Goal: Task Accomplishment & Management: Use online tool/utility

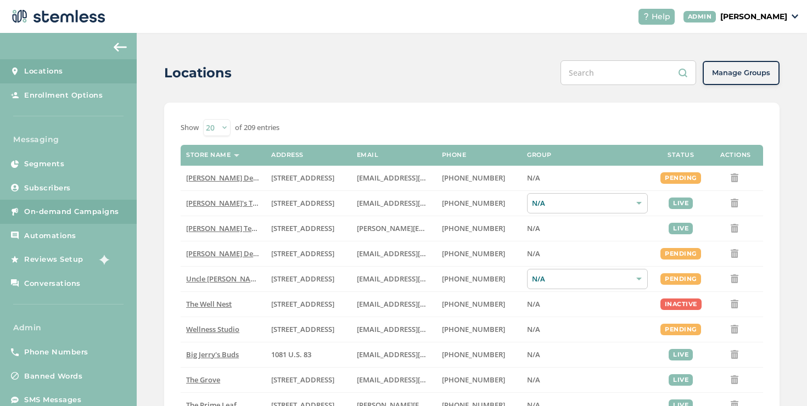
click at [95, 215] on span "On-demand Campaigns" at bounding box center [71, 211] width 95 height 11
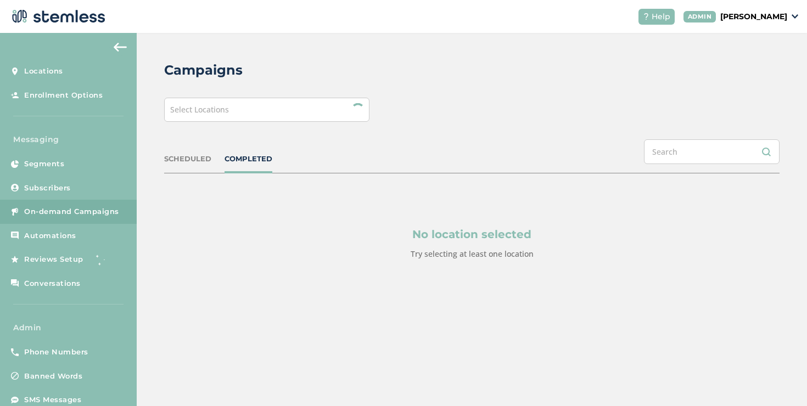
click at [248, 121] on div "Select Locations" at bounding box center [266, 110] width 205 height 24
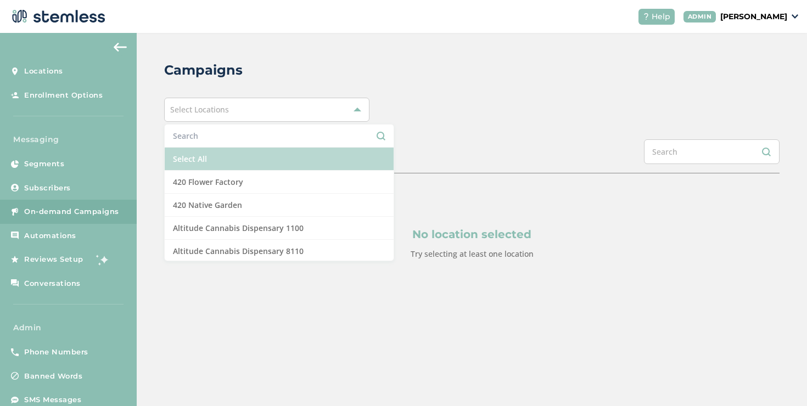
click at [211, 159] on li "Select All" at bounding box center [279, 159] width 229 height 23
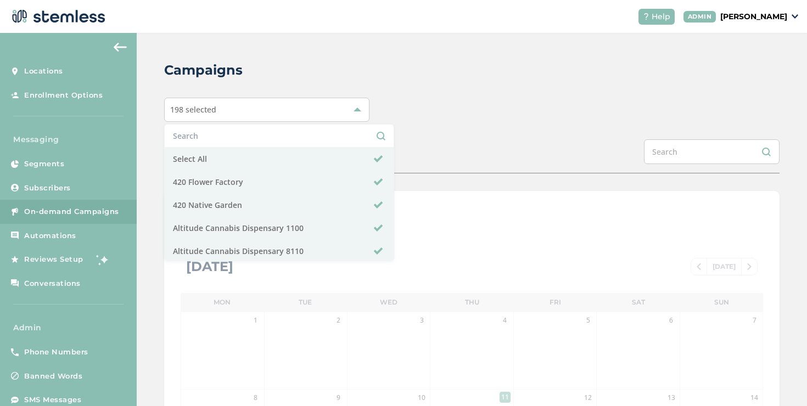
click at [400, 135] on div "Campaigns 198 selected Select All 420 Flower Factory 420 Native Garden Altitude…" at bounding box center [472, 388] width 670 height 710
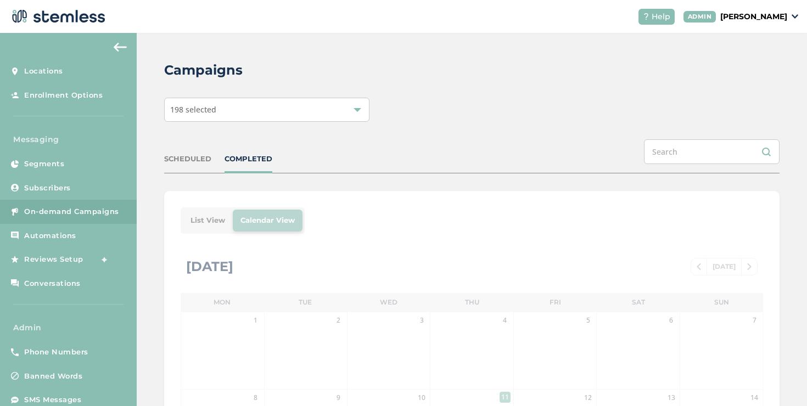
click at [235, 117] on div "198 selected" at bounding box center [266, 110] width 205 height 24
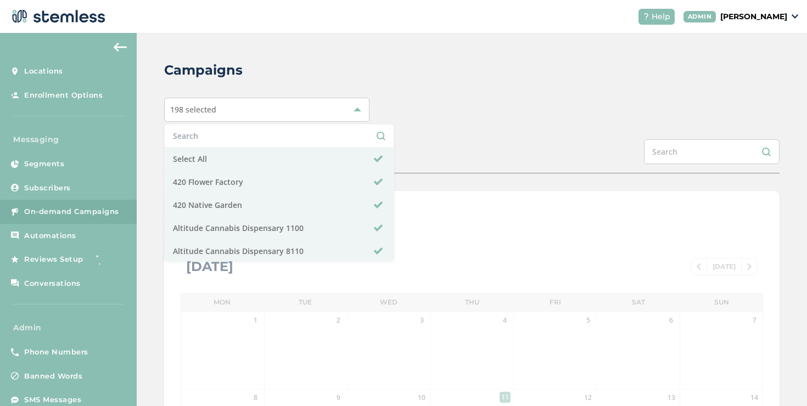
click at [235, 117] on div "198 selected" at bounding box center [266, 110] width 205 height 24
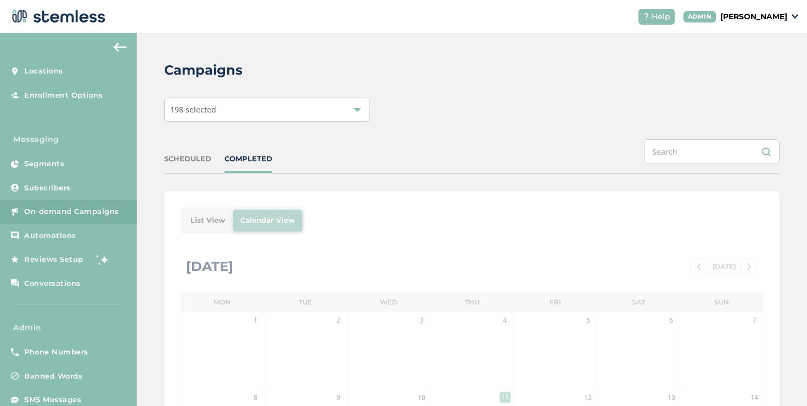
click at [381, 130] on div "Campaigns 198 selected SCHEDULED COMPLETED List View Calendar View September 20…" at bounding box center [472, 388] width 670 height 710
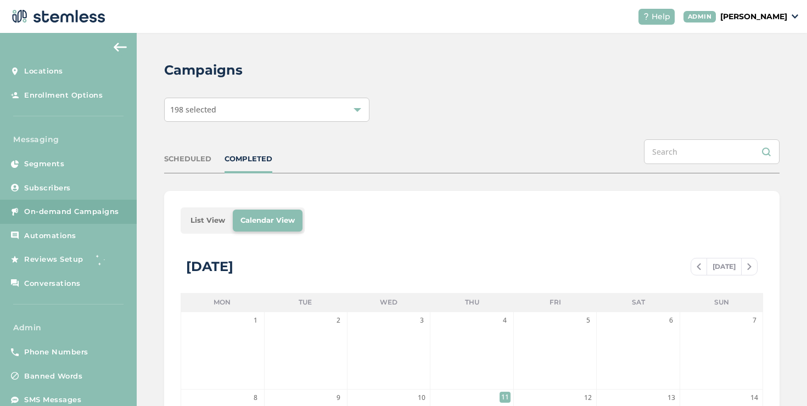
click at [220, 221] on li "List View" at bounding box center [208, 221] width 50 height 22
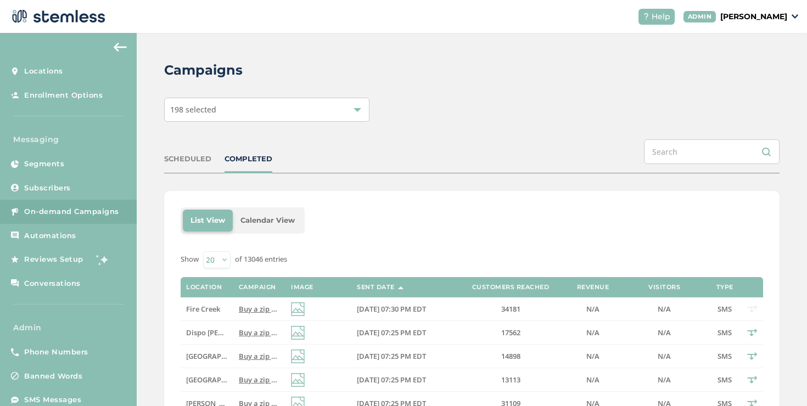
scroll to position [144, 0]
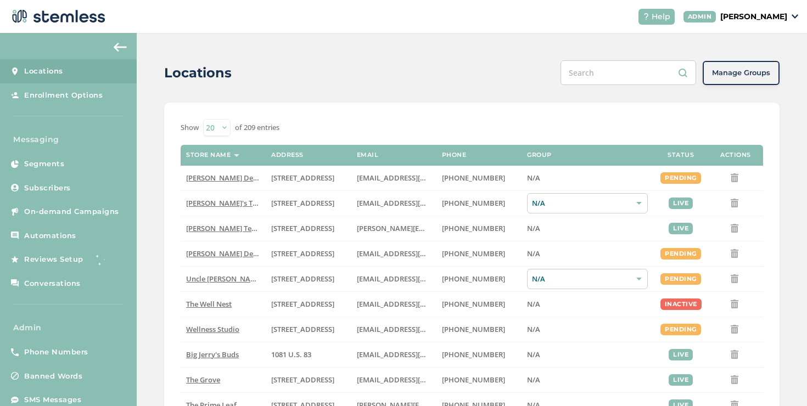
click at [745, 18] on p "[PERSON_NAME]" at bounding box center [753, 17] width 67 height 12
click at [745, 78] on span "Impersonate" at bounding box center [759, 79] width 54 height 11
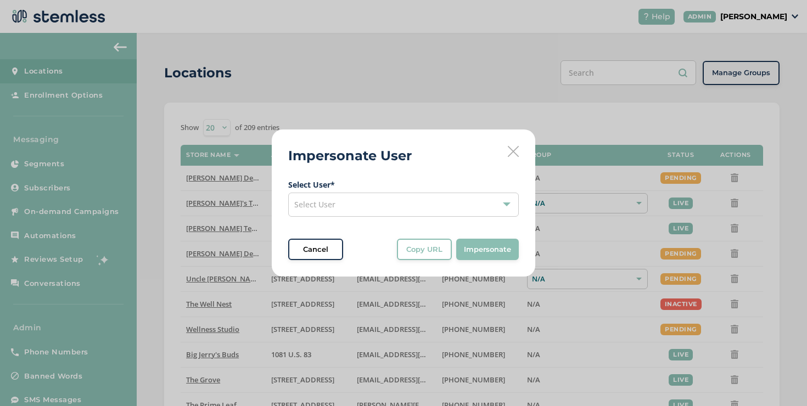
click at [432, 203] on div "Select User" at bounding box center [403, 205] width 230 height 24
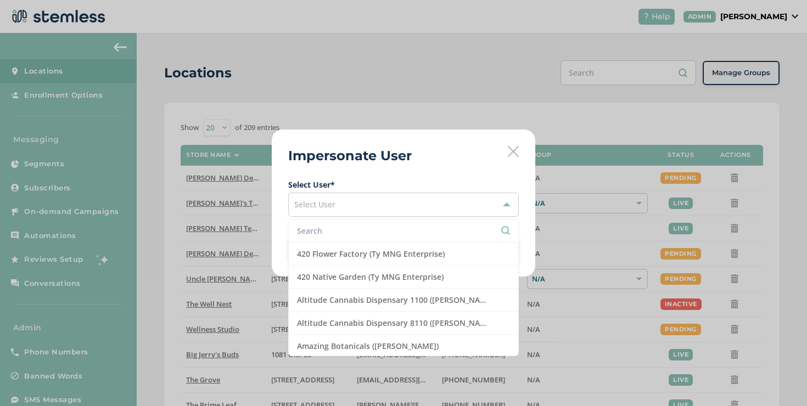
click at [385, 230] on input "text" at bounding box center [403, 231] width 213 height 12
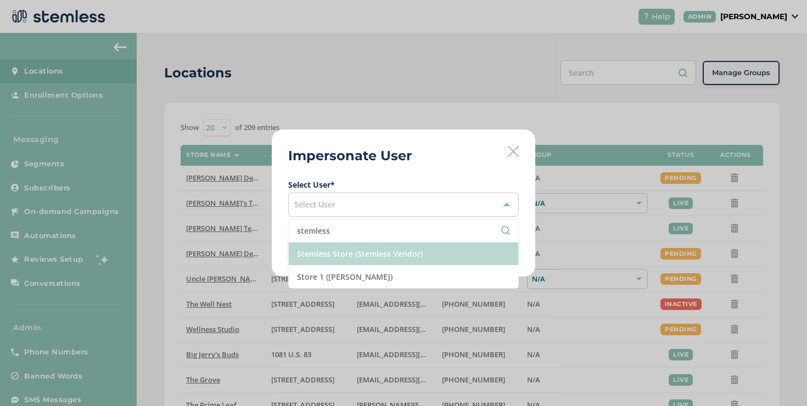
type input "stemless"
click at [384, 249] on li "Stemless Store (Stemless Vendor)" at bounding box center [403, 254] width 229 height 23
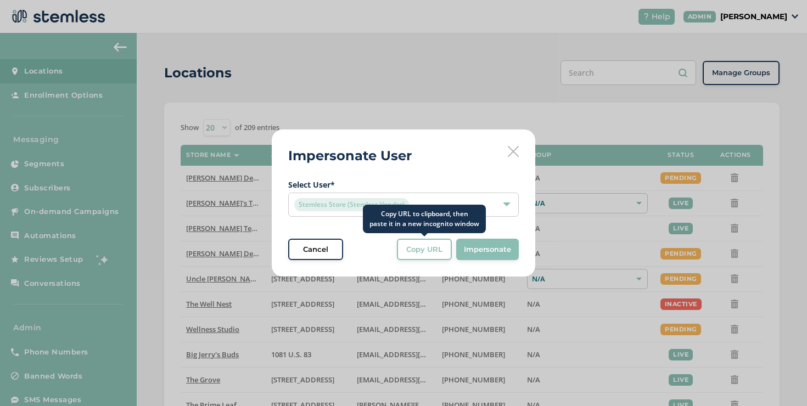
click at [408, 251] on span "Copy URL" at bounding box center [424, 249] width 36 height 11
